Goal: Task Accomplishment & Management: Manage account settings

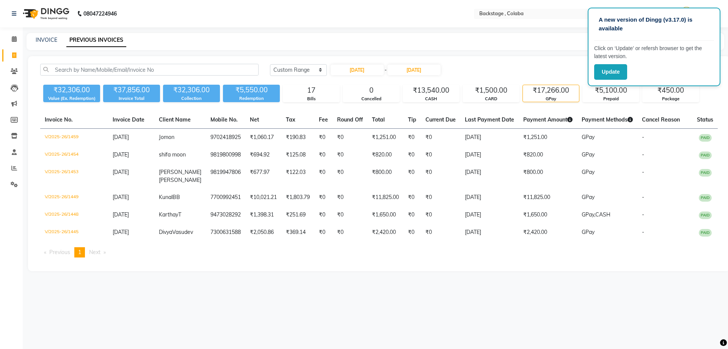
select select "range"
click at [365, 75] on input "02-08-2025" at bounding box center [357, 69] width 53 height 11
select select "8"
select select "2025"
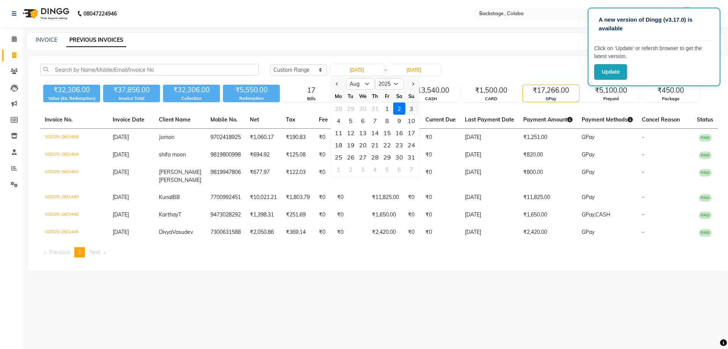
click at [407, 107] on div "3" at bounding box center [412, 108] width 12 height 12
type input "[DATE]"
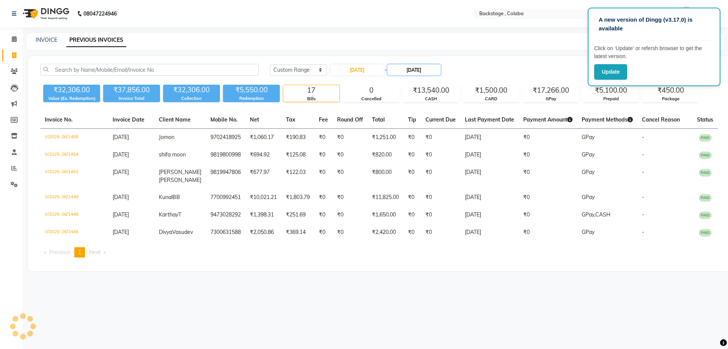
click at [409, 67] on input "02-08-2025" at bounding box center [414, 69] width 53 height 11
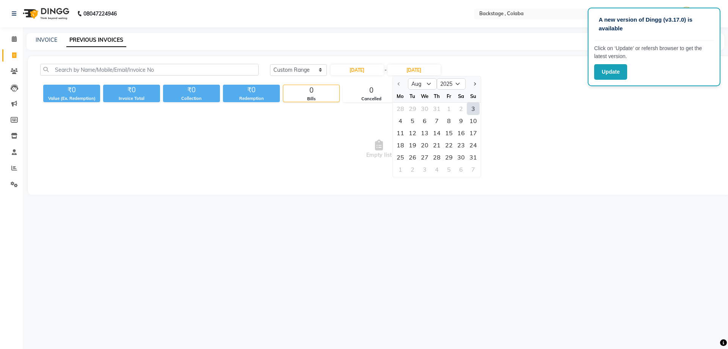
click at [477, 108] on div "3" at bounding box center [473, 108] width 12 height 12
type input "[DATE]"
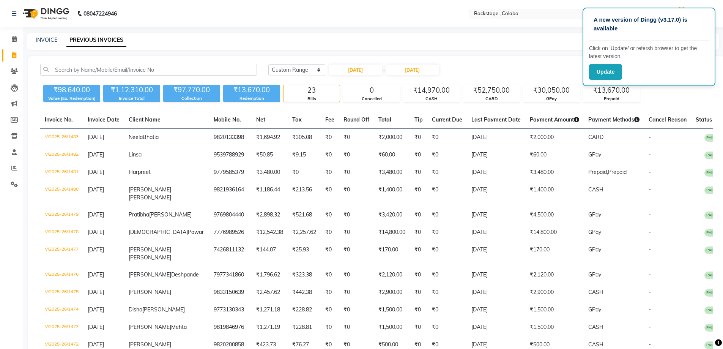
click at [509, 39] on div "INVOICE PREVIOUS INVOICES" at bounding box center [368, 40] width 683 height 8
click at [456, 99] on div "CASH" at bounding box center [431, 99] width 56 height 6
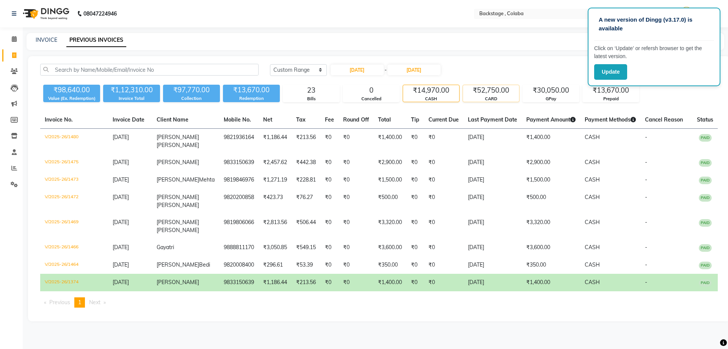
click at [480, 92] on div "₹52,750.00" at bounding box center [491, 90] width 56 height 11
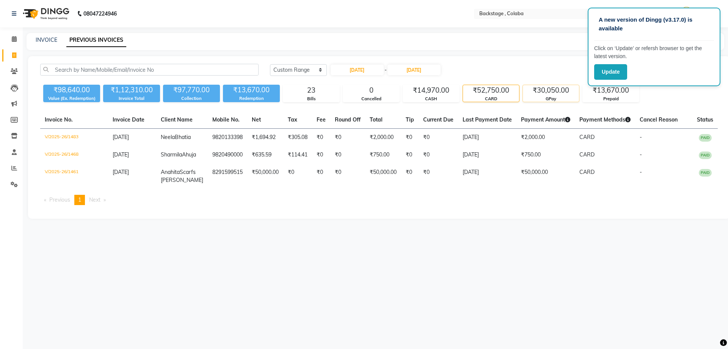
click at [534, 90] on div "₹30,050.00" at bounding box center [551, 90] width 56 height 11
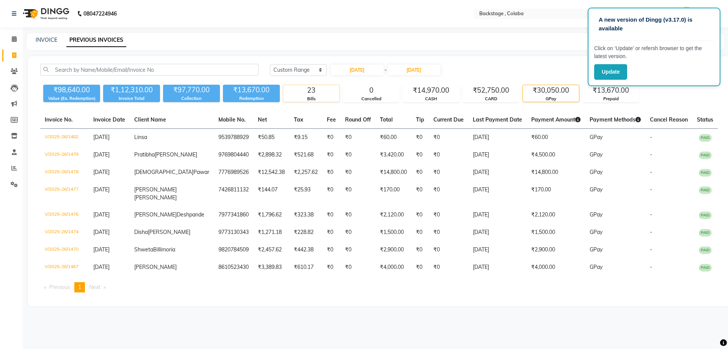
click at [301, 90] on div "23" at bounding box center [311, 90] width 56 height 11
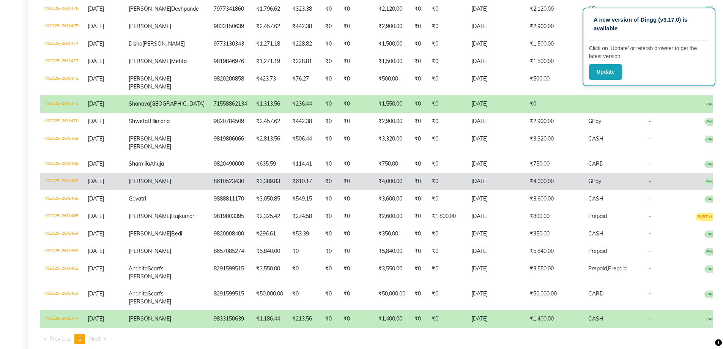
scroll to position [303, 0]
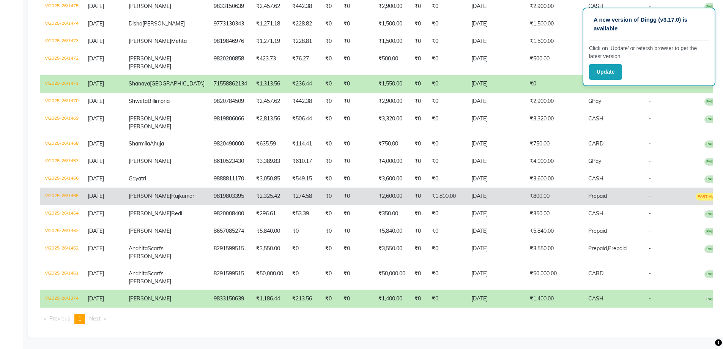
click at [339, 205] on td "₹0" at bounding box center [356, 195] width 35 height 17
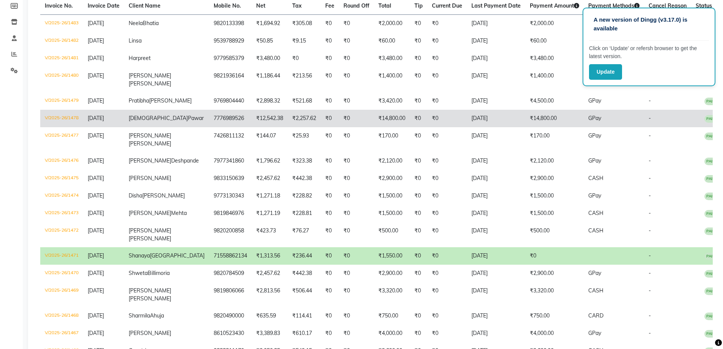
scroll to position [0, 0]
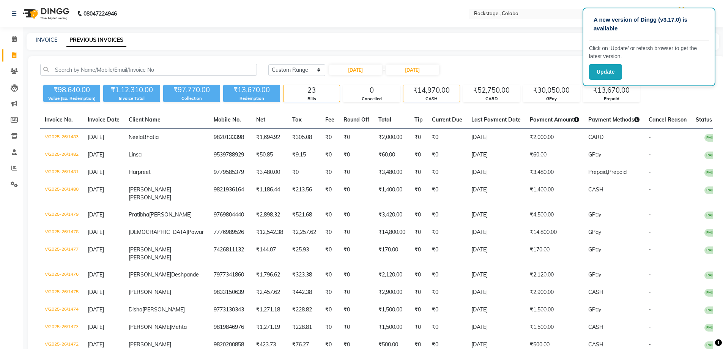
click at [416, 90] on div "₹14,970.00" at bounding box center [431, 90] width 56 height 11
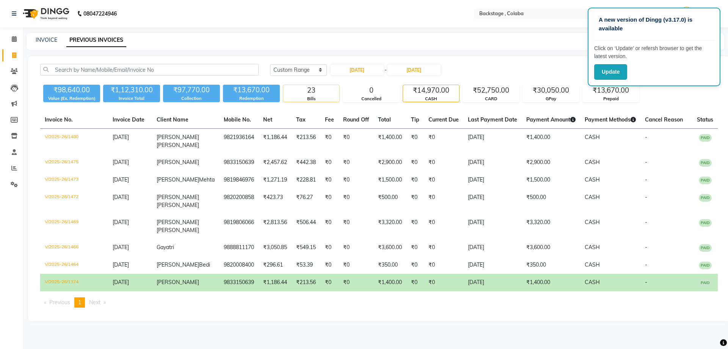
click at [315, 89] on div "23" at bounding box center [311, 90] width 56 height 11
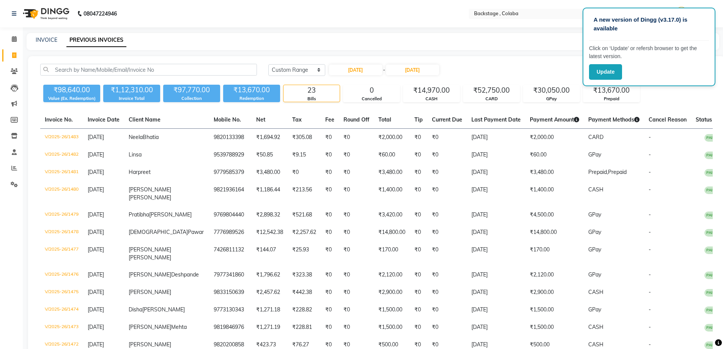
click at [430, 44] on div "INVOICE PREVIOUS INVOICES" at bounding box center [368, 40] width 683 height 8
click at [519, 99] on div "CARD" at bounding box center [491, 99] width 56 height 6
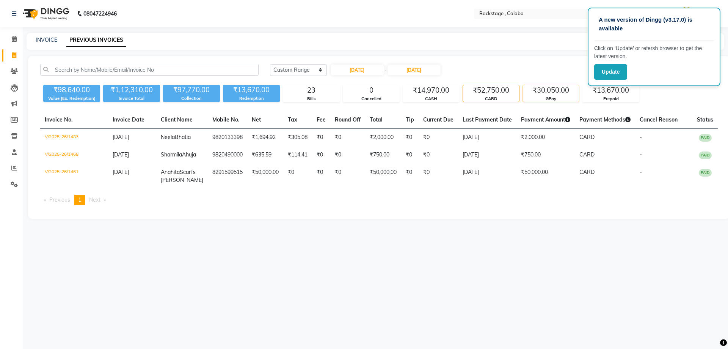
click at [542, 89] on div "₹30,050.00" at bounding box center [551, 90] width 56 height 11
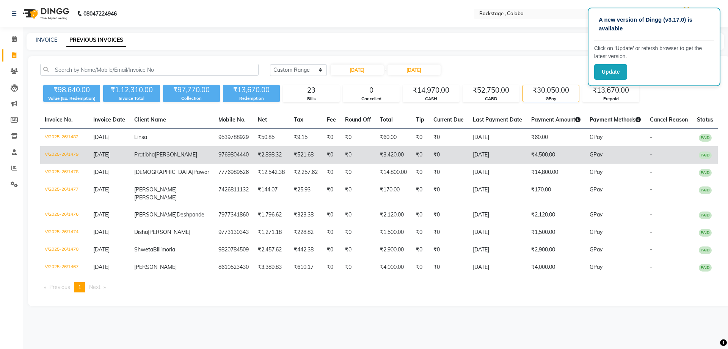
click at [590, 154] on span "GPay" at bounding box center [596, 154] width 13 height 7
click at [182, 159] on td "Pratibha Sharma" at bounding box center [172, 154] width 84 height 17
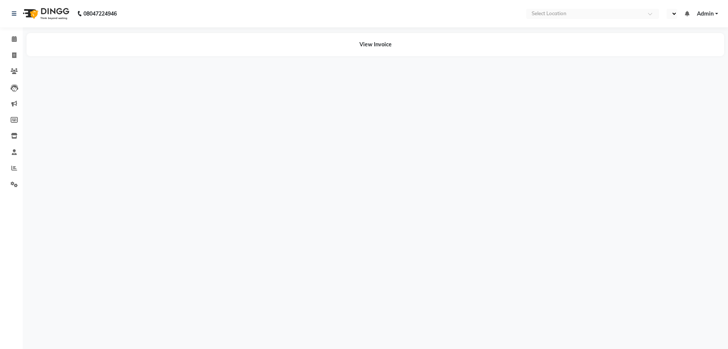
select select "en"
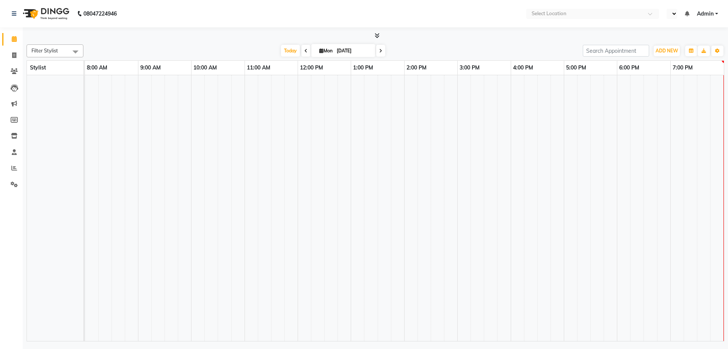
select select "en"
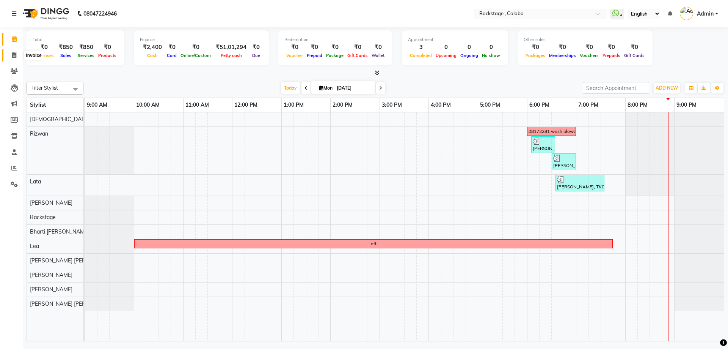
click at [13, 52] on icon at bounding box center [14, 55] width 4 height 6
select select "5451"
select select "service"
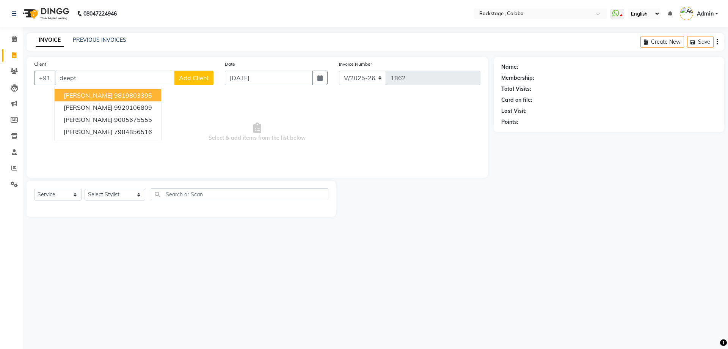
click at [113, 94] on span "[PERSON_NAME]" at bounding box center [88, 95] width 49 height 8
type input "9819803395"
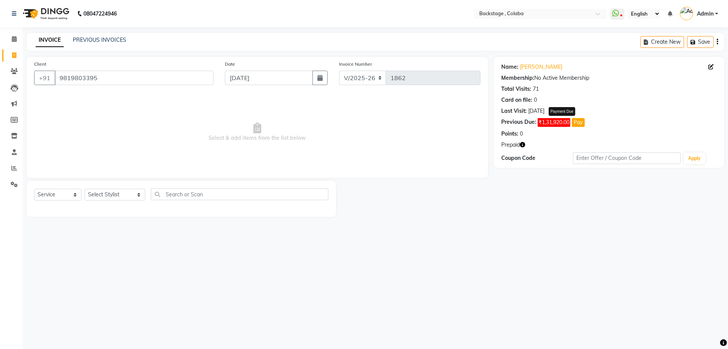
click at [582, 122] on button "Pay" at bounding box center [578, 122] width 13 height 9
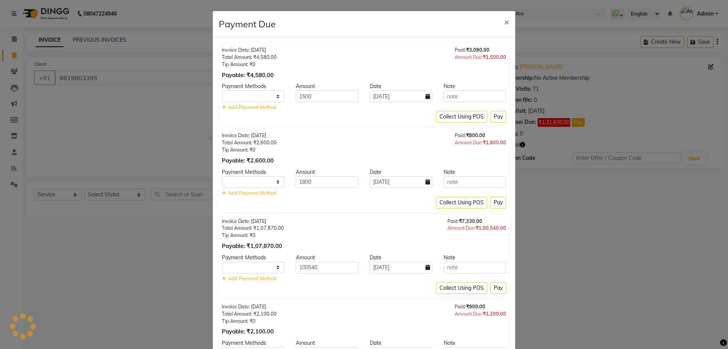
select select "1"
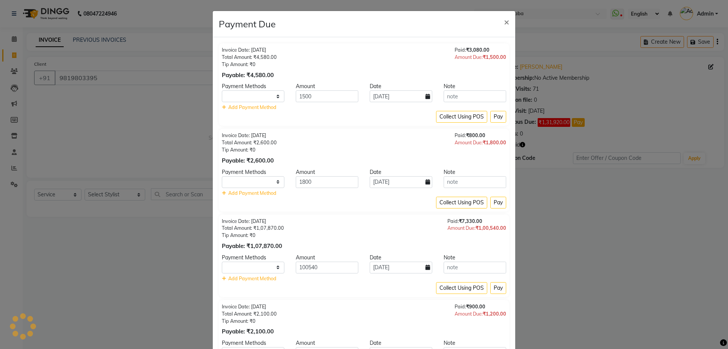
select select "1"
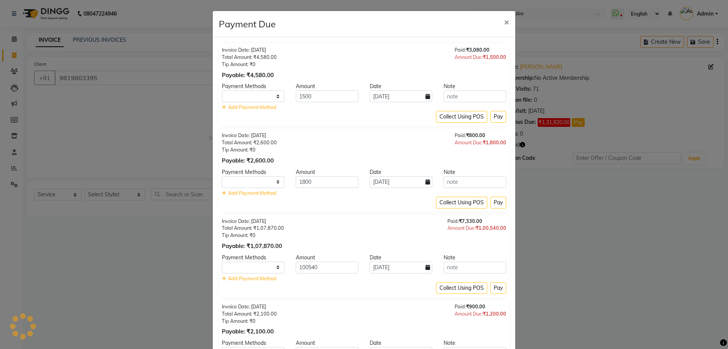
select select "1"
click at [506, 22] on span "×" at bounding box center [506, 21] width 5 height 11
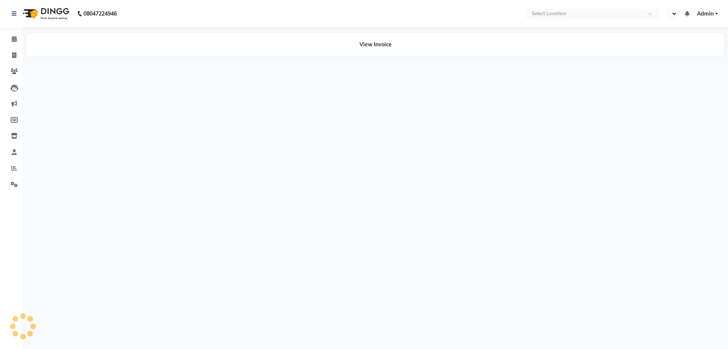
select select "en"
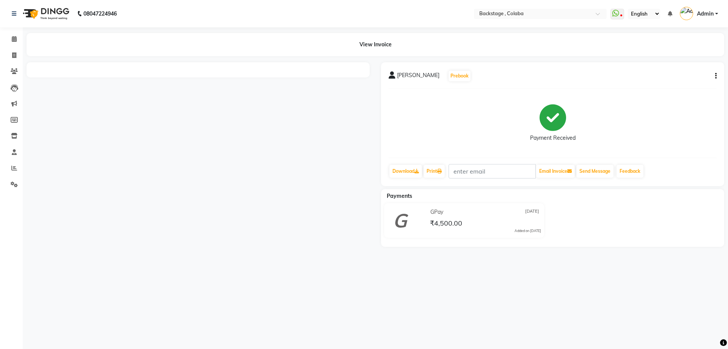
click at [256, 174] on div at bounding box center [198, 154] width 355 height 184
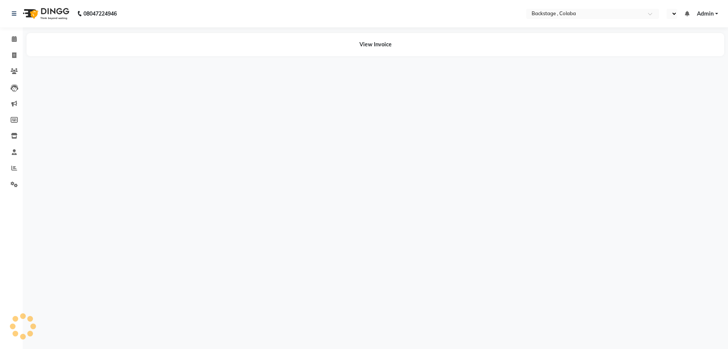
select select "en"
